Goal: Find specific page/section: Find specific page/section

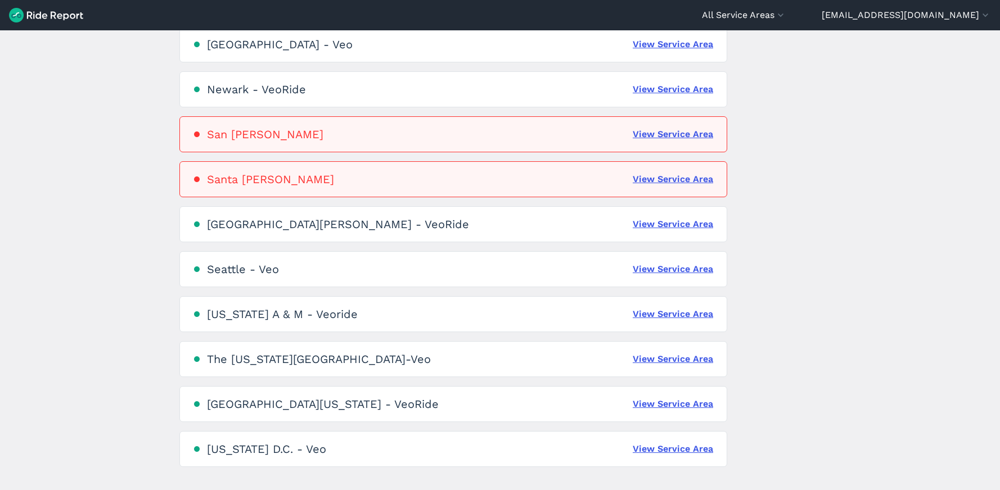
scroll to position [672, 0]
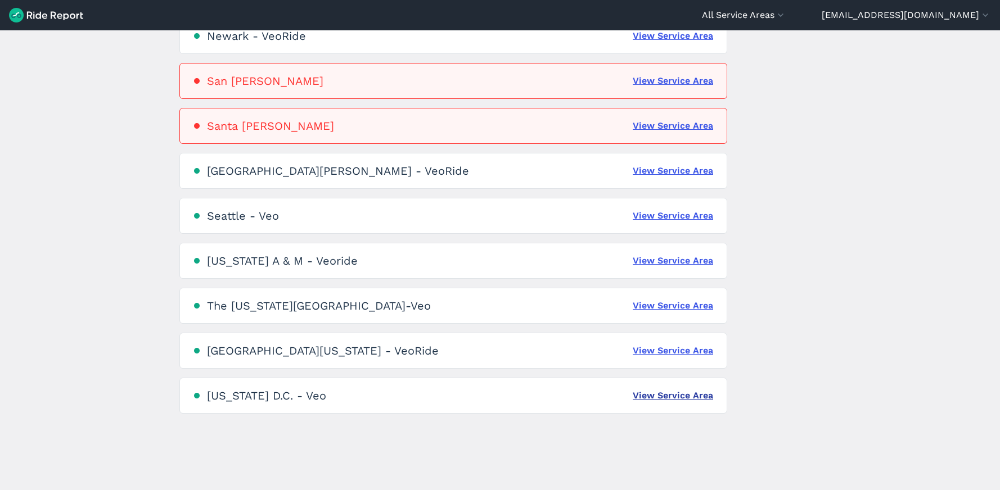
click at [669, 396] on link "View Service Area" at bounding box center [673, 395] width 80 height 13
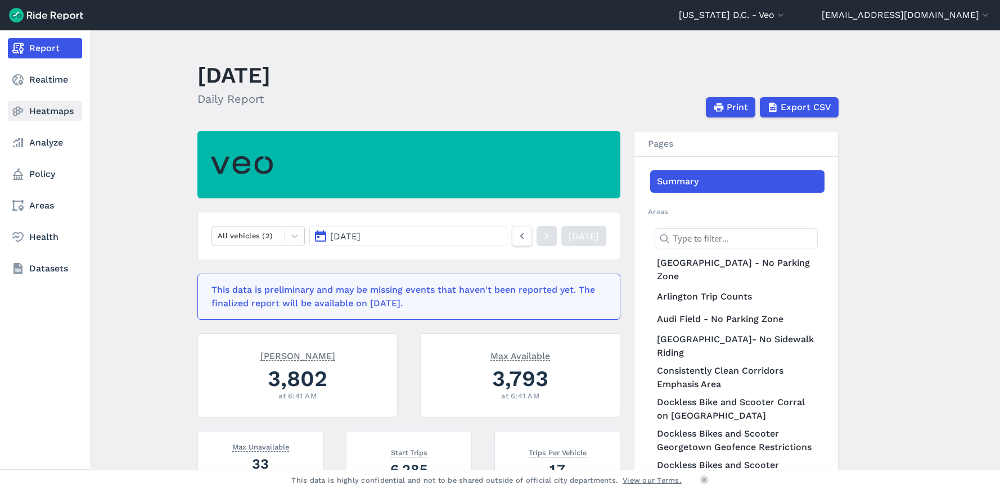
click at [39, 120] on link "Heatmaps" at bounding box center [45, 111] width 74 height 20
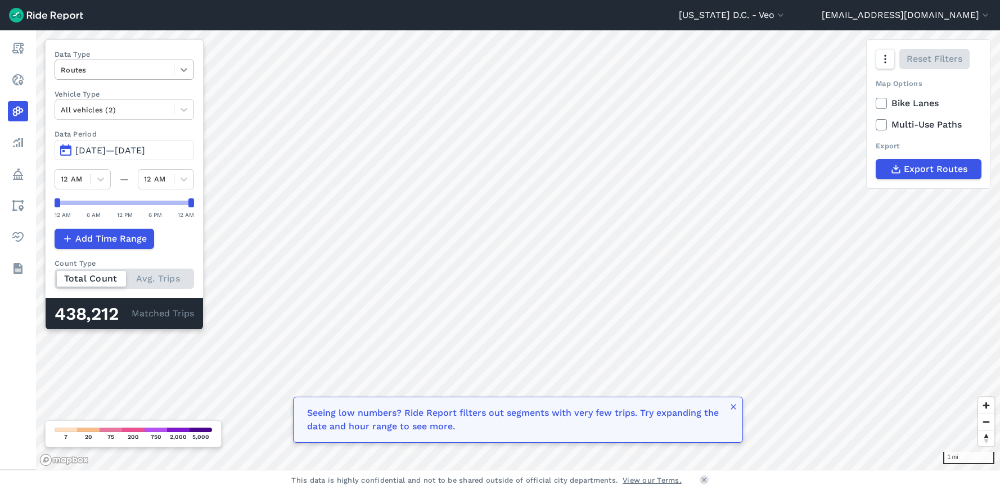
click at [187, 71] on icon at bounding box center [184, 70] width 7 height 4
click at [110, 102] on div "Trip Starts" at bounding box center [124, 97] width 139 height 20
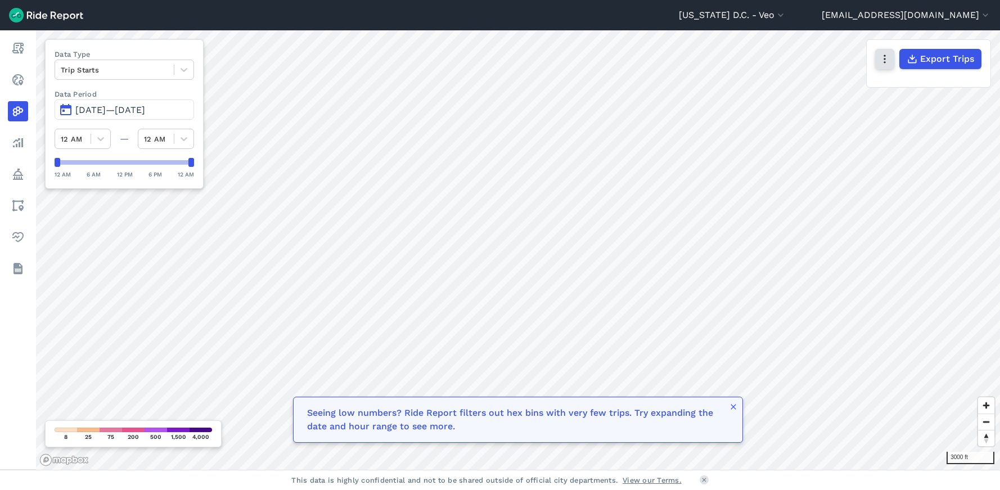
click at [880, 62] on icon "button" at bounding box center [884, 58] width 11 height 11
click at [837, 110] on label "Satellite" at bounding box center [828, 107] width 62 height 24
click at [797, 64] on input "Satellite" at bounding box center [797, 59] width 0 height 7
click at [832, 85] on label "Streets" at bounding box center [826, 83] width 58 height 24
click at [797, 64] on input "Streets" at bounding box center [797, 59] width 0 height 7
